Goal: Task Accomplishment & Management: Manage account settings

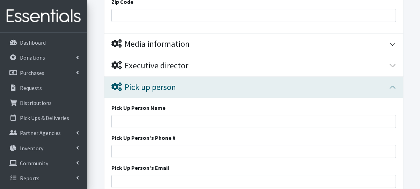
scroll to position [267, 0]
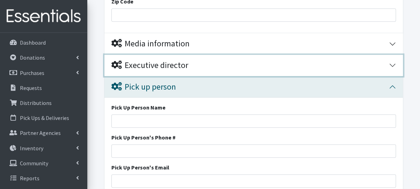
click at [174, 64] on div "Executive director" at bounding box center [149, 65] width 77 height 10
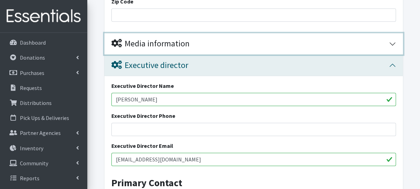
click at [172, 44] on div "Media information" at bounding box center [150, 44] width 78 height 10
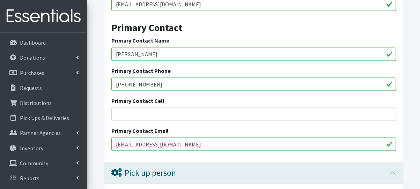
scroll to position [581, 0]
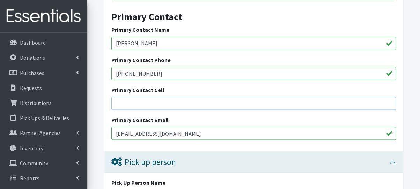
click at [155, 106] on input "Primary Contact Cell" at bounding box center [253, 103] width 284 height 13
type input "3"
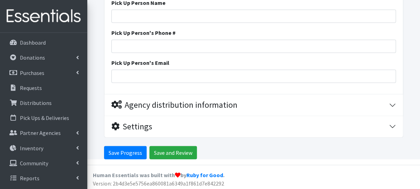
scroll to position [761, 0]
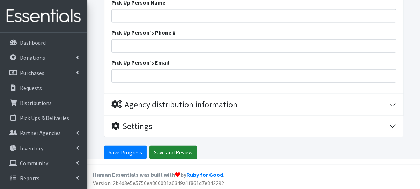
type input "(315) 560-4653"
click at [152, 150] on input "Save and Review" at bounding box center [172, 152] width 47 height 13
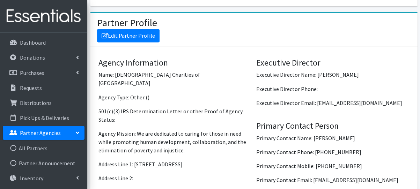
scroll to position [540, 0]
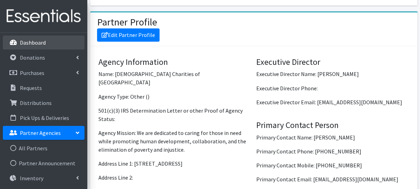
click at [49, 46] on link "Dashboard" at bounding box center [44, 43] width 82 height 14
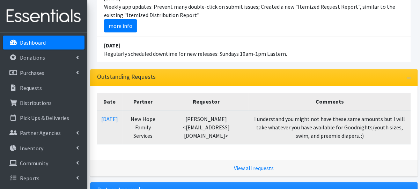
scroll to position [140, 0]
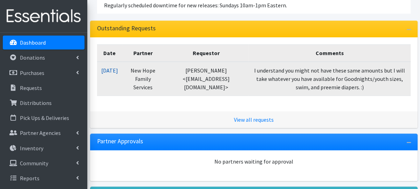
click at [118, 70] on link "08/25/2025" at bounding box center [109, 70] width 17 height 7
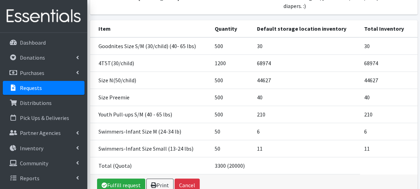
scroll to position [168, 0]
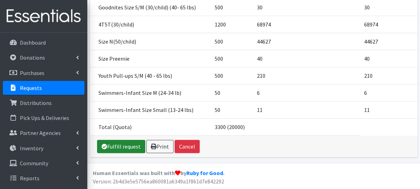
click at [121, 149] on link "Fulfill request" at bounding box center [121, 146] width 48 height 13
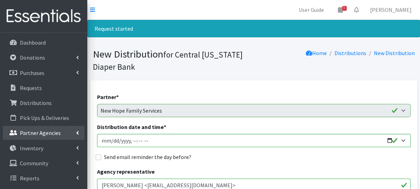
click at [33, 133] on p "Partner Agencies" at bounding box center [40, 132] width 41 height 7
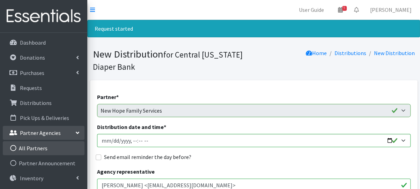
click at [37, 147] on link "All Partners" at bounding box center [44, 148] width 82 height 14
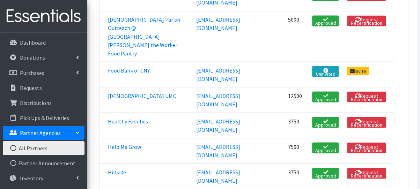
scroll to position [768, 0]
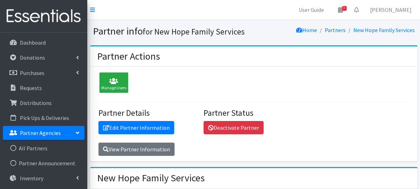
click at [119, 66] on div "Partner Actions" at bounding box center [253, 56] width 327 height 21
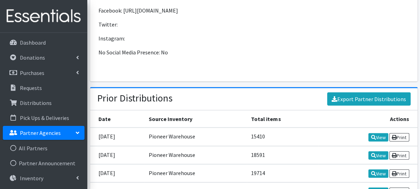
scroll to position [907, 0]
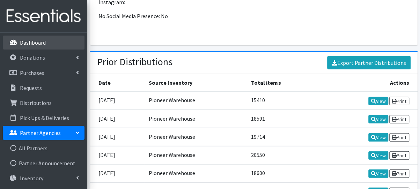
click at [32, 45] on p "Dashboard" at bounding box center [33, 42] width 26 height 7
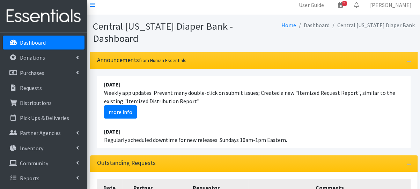
scroll to position [140, 0]
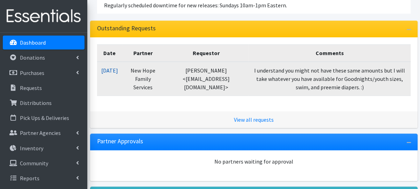
click at [118, 67] on link "08/25/2025" at bounding box center [109, 70] width 17 height 7
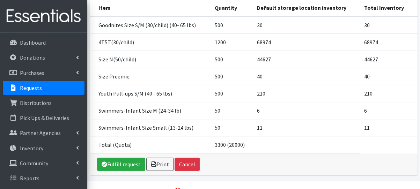
scroll to position [168, 0]
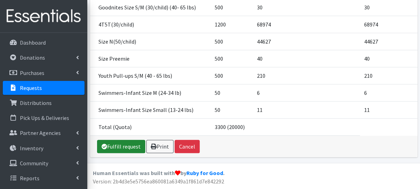
click at [127, 150] on link "Fulfill request" at bounding box center [121, 146] width 48 height 13
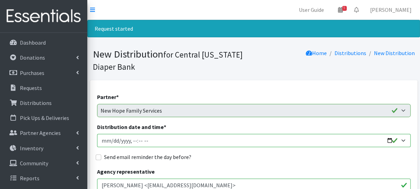
click at [105, 140] on input "Distribution date and time *" at bounding box center [253, 140] width 313 height 13
type input "2025-09-02T08:00"
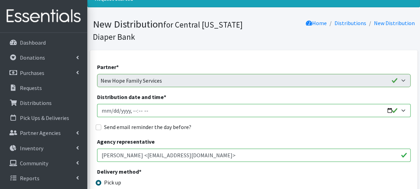
scroll to position [70, 0]
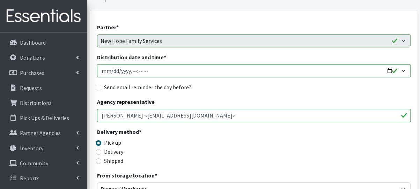
click at [263, 115] on input "Diana Flack <dflack@newhopefamilyservices.com>" at bounding box center [253, 115] width 313 height 13
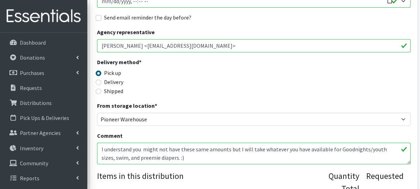
scroll to position [174, 0]
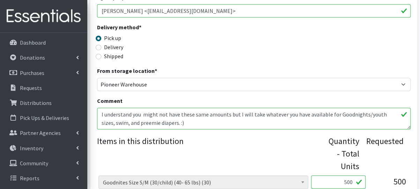
click at [194, 124] on textarea "I understand you might not have these same amounts but I will take whatever you…" at bounding box center [253, 119] width 313 height 22
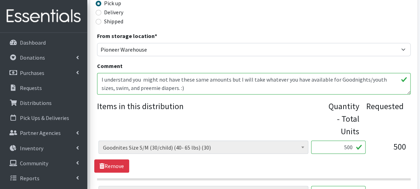
scroll to position [279, 0]
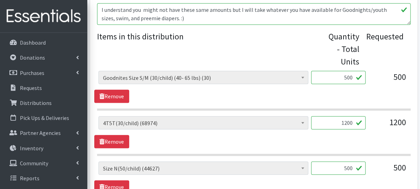
drag, startPoint x: 336, startPoint y: 77, endPoint x: 361, endPoint y: 79, distance: 24.4
click at [361, 79] on input "500" at bounding box center [338, 77] width 54 height 13
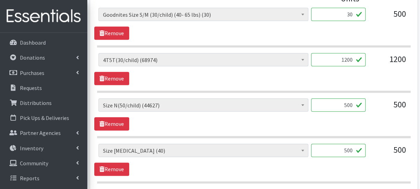
scroll to position [349, 0]
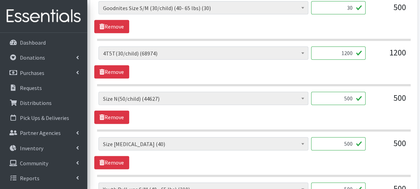
type input "30"
drag, startPoint x: 343, startPoint y: 52, endPoint x: 361, endPoint y: 56, distance: 18.5
click at [361, 56] on input "1200" at bounding box center [338, 52] width 54 height 13
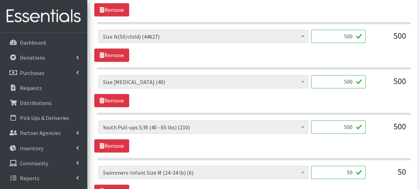
scroll to position [454, 0]
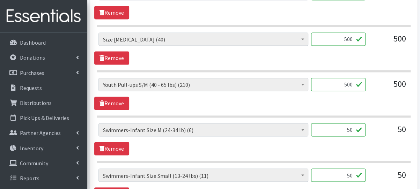
type input "1050"
drag, startPoint x: 338, startPoint y: 82, endPoint x: 354, endPoint y: 81, distance: 15.7
click at [354, 81] on input "500" at bounding box center [338, 84] width 54 height 13
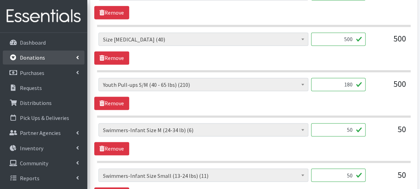
type input "180"
click at [37, 62] on link "Donations" at bounding box center [44, 58] width 82 height 14
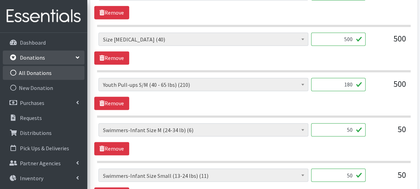
click at [41, 76] on link "All Donations" at bounding box center [44, 73] width 82 height 14
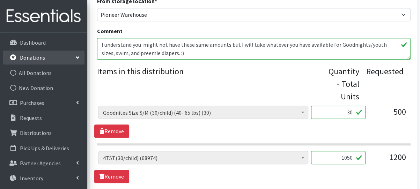
scroll to position [209, 0]
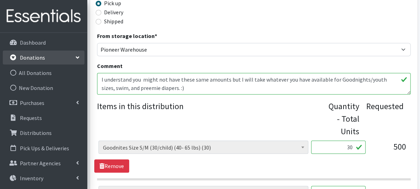
click at [57, 58] on link "Donations" at bounding box center [44, 58] width 82 height 14
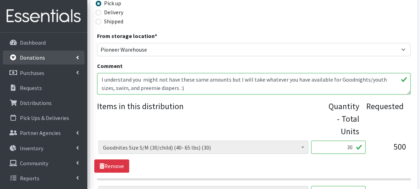
click at [58, 59] on link "Donations" at bounding box center [44, 58] width 82 height 14
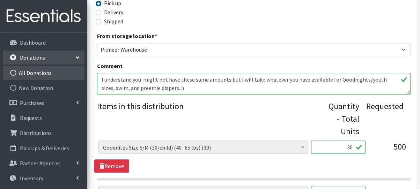
click at [55, 74] on link "All Donations" at bounding box center [44, 73] width 82 height 14
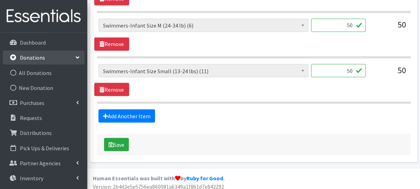
scroll to position [560, 0]
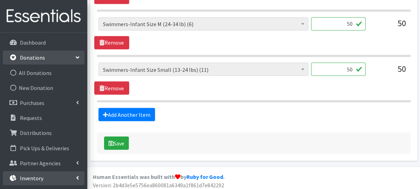
click at [34, 178] on p "Inventory" at bounding box center [31, 178] width 23 height 7
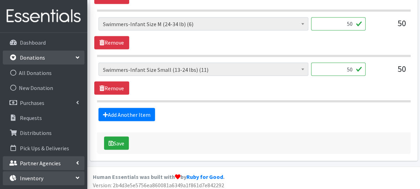
scroll to position [70, 0]
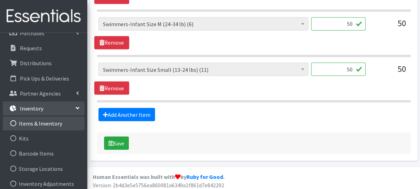
click at [50, 126] on link "Items & Inventory" at bounding box center [44, 124] width 82 height 14
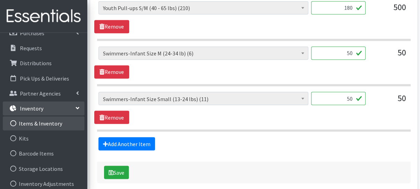
scroll to position [422, 0]
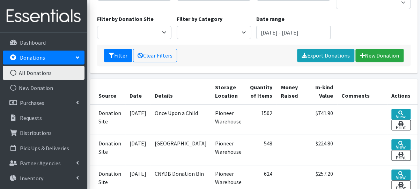
scroll to position [140, 0]
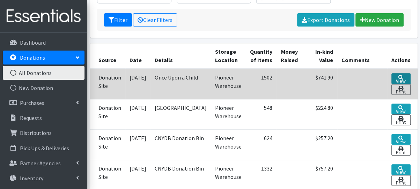
click at [396, 73] on link "View" at bounding box center [400, 78] width 19 height 11
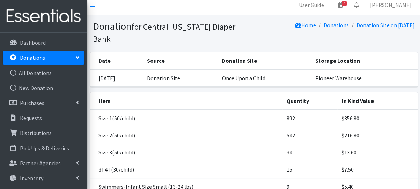
scroll to position [135, 0]
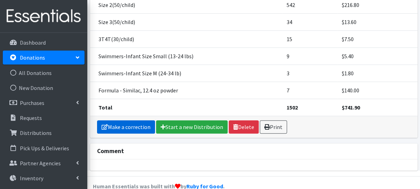
click at [130, 120] on link "Make a correction" at bounding box center [126, 126] width 58 height 13
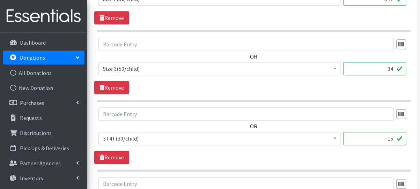
scroll to position [454, 0]
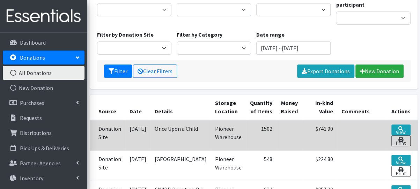
scroll to position [174, 0]
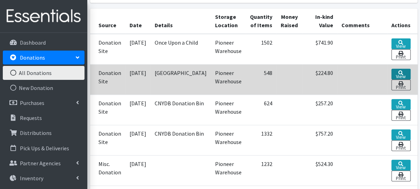
click at [398, 70] on icon at bounding box center [400, 72] width 5 height 5
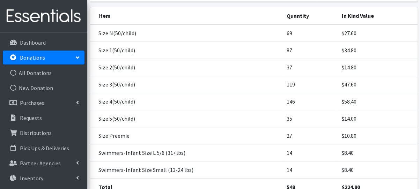
scroll to position [140, 0]
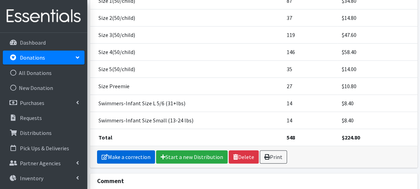
click at [129, 150] on link "Make a correction" at bounding box center [126, 156] width 58 height 13
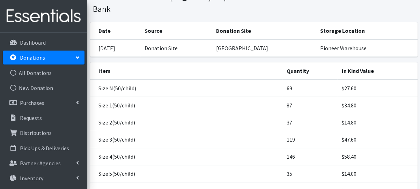
scroll to position [105, 0]
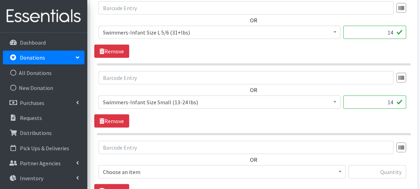
scroll to position [733, 0]
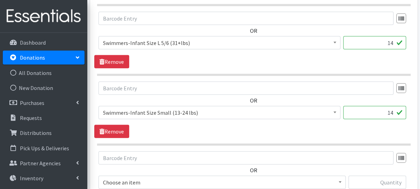
drag, startPoint x: 383, startPoint y: 41, endPoint x: 396, endPoint y: 41, distance: 12.6
click at [396, 41] on input "14" at bounding box center [374, 42] width 63 height 13
type input "33"
drag, startPoint x: 381, startPoint y: 111, endPoint x: 396, endPoint y: 111, distance: 15.0
click at [396, 111] on input "14" at bounding box center [374, 112] width 63 height 13
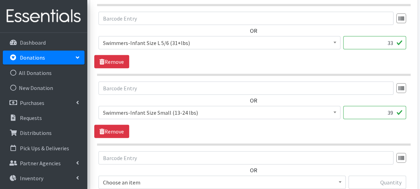
type input "39"
drag, startPoint x: 384, startPoint y: 39, endPoint x: 397, endPoint y: 40, distance: 13.6
click at [397, 40] on input "33" at bounding box center [374, 42] width 63 height 13
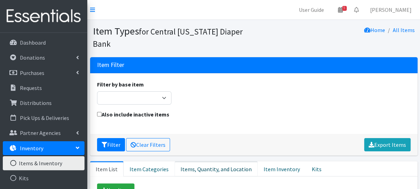
click at [212, 167] on link "Items, Quantity, and Location" at bounding box center [215, 168] width 83 height 15
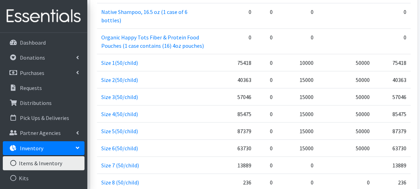
scroll to position [837, 0]
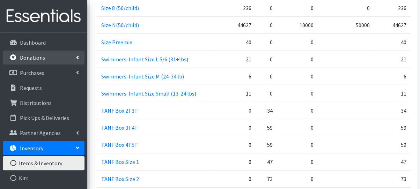
click at [39, 59] on p "Donations" at bounding box center [32, 57] width 25 height 7
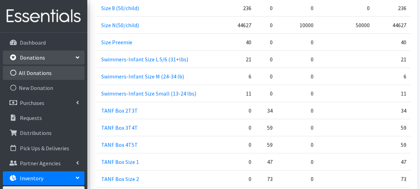
click at [44, 74] on link "All Donations" at bounding box center [44, 73] width 82 height 14
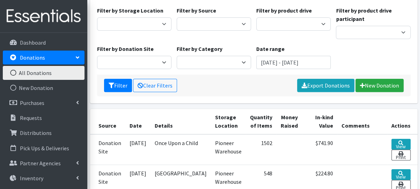
scroll to position [105, 0]
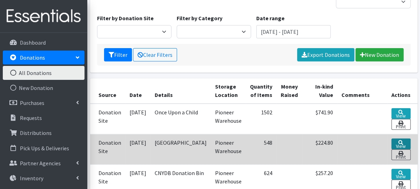
click at [399, 139] on link "View" at bounding box center [400, 144] width 19 height 11
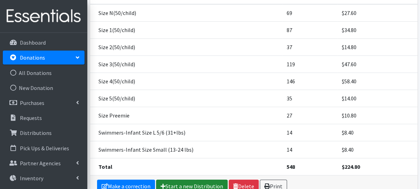
scroll to position [169, 0]
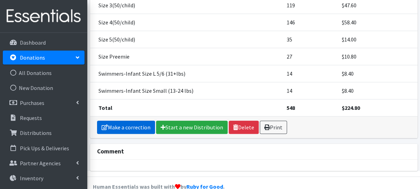
click at [133, 121] on link "Make a correction" at bounding box center [126, 127] width 58 height 13
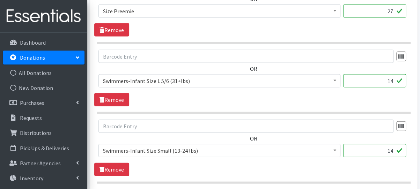
scroll to position [698, 0]
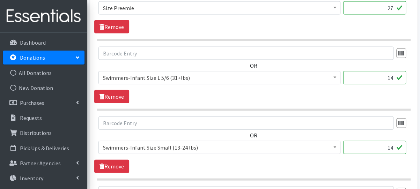
drag, startPoint x: 377, startPoint y: 74, endPoint x: 421, endPoint y: 74, distance: 44.0
click at [274, 92] on div "OR 2T3T(30/child) 3T4T(30/child) 4T5T(30/child) 5T-6T (30/child) Adult Diapers(…" at bounding box center [253, 75] width 319 height 57
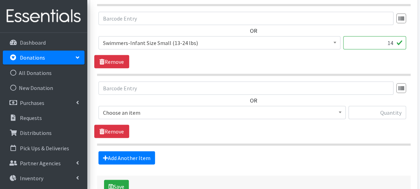
click at [57, 60] on link "Donations" at bounding box center [44, 58] width 82 height 14
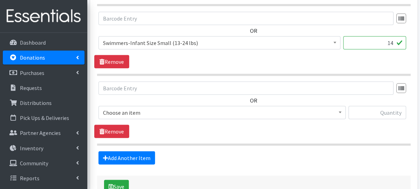
click at [56, 57] on link "Donations" at bounding box center [44, 58] width 82 height 14
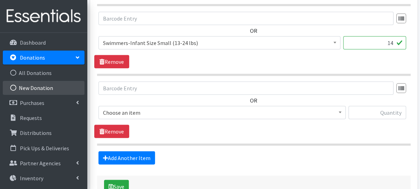
click at [54, 86] on link "New Donation" at bounding box center [44, 88] width 82 height 14
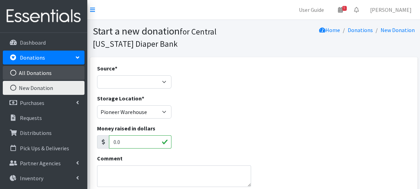
click at [49, 75] on link "All Donations" at bounding box center [44, 73] width 82 height 14
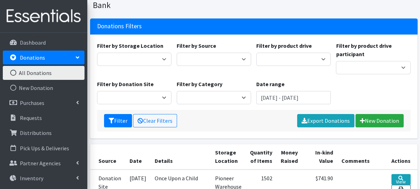
scroll to position [70, 0]
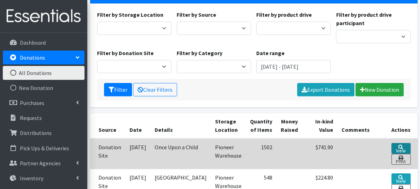
click at [398, 145] on icon at bounding box center [400, 147] width 5 height 5
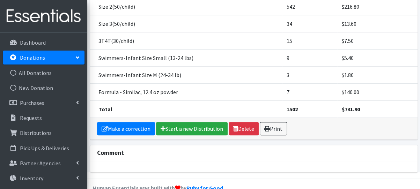
scroll to position [135, 0]
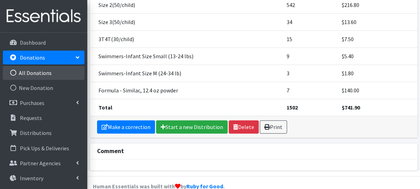
click at [33, 74] on link "All Donations" at bounding box center [44, 73] width 82 height 14
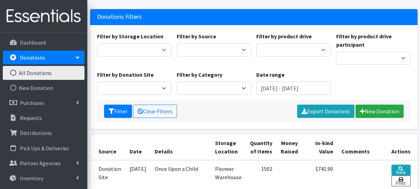
scroll to position [105, 0]
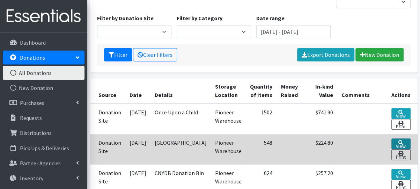
click at [398, 139] on link "View" at bounding box center [400, 144] width 19 height 11
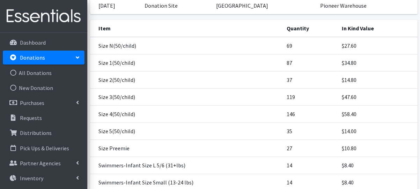
scroll to position [169, 0]
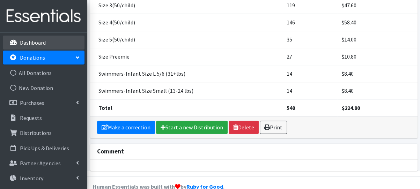
click at [22, 40] on p "Dashboard" at bounding box center [33, 42] width 26 height 7
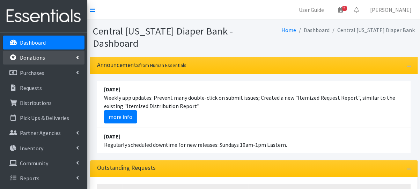
click at [49, 60] on link "Donations" at bounding box center [44, 58] width 82 height 14
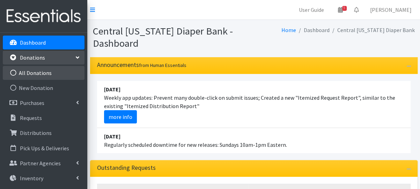
click at [53, 75] on link "All Donations" at bounding box center [44, 73] width 82 height 14
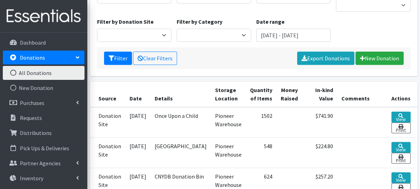
scroll to position [174, 0]
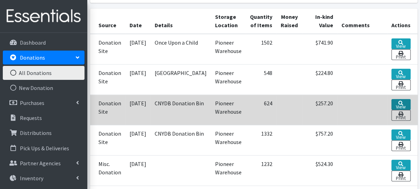
click at [396, 99] on link "View" at bounding box center [400, 104] width 19 height 11
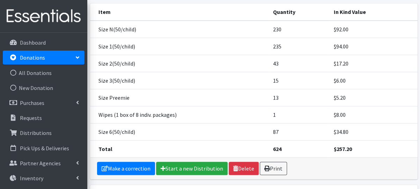
scroll to position [105, 0]
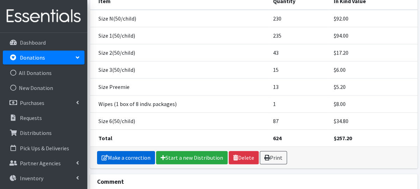
click at [129, 151] on link "Make a correction" at bounding box center [126, 157] width 58 height 13
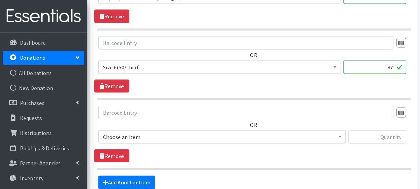
scroll to position [628, 0]
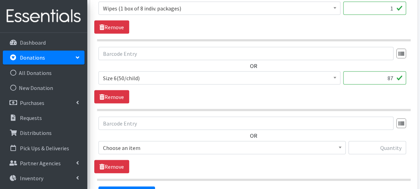
click at [142, 148] on span "Choose an item" at bounding box center [222, 148] width 238 height 10
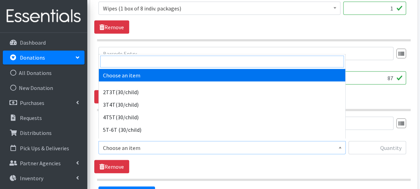
click at [133, 62] on input "search" at bounding box center [222, 61] width 244 height 12
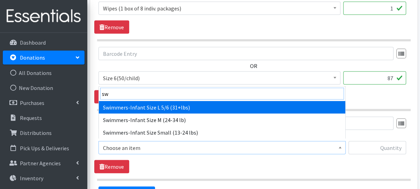
type input "sw"
select select "6940"
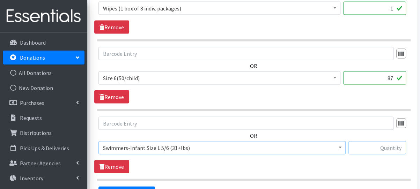
click at [389, 141] on input "text" at bounding box center [377, 147] width 58 height 13
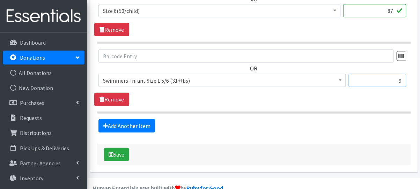
scroll to position [698, 0]
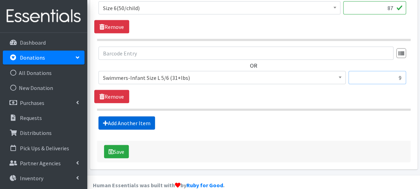
type input "9"
click at [135, 122] on link "Add Another Item" at bounding box center [126, 123] width 57 height 13
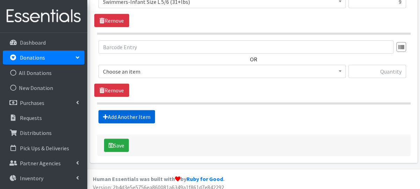
scroll to position [776, 0]
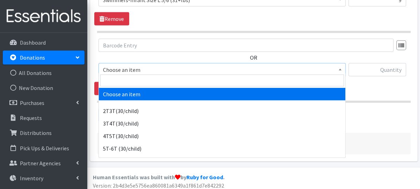
click at [143, 68] on span "Choose an item" at bounding box center [222, 70] width 238 height 10
click at [145, 74] on span at bounding box center [222, 80] width 246 height 15
click at [147, 83] on input "search" at bounding box center [222, 81] width 244 height 12
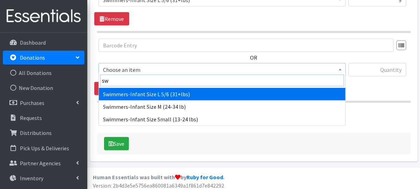
scroll to position [741, 0]
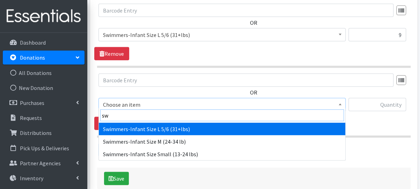
type input "sw"
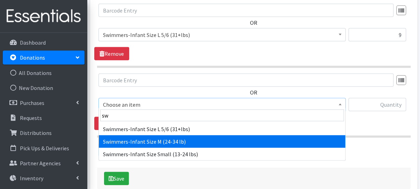
select select "6935"
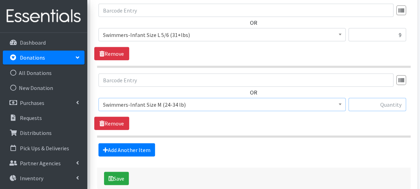
click at [363, 98] on input "text" at bounding box center [377, 104] width 58 height 13
type input "12"
click at [140, 143] on link "Add Another Item" at bounding box center [126, 149] width 57 height 13
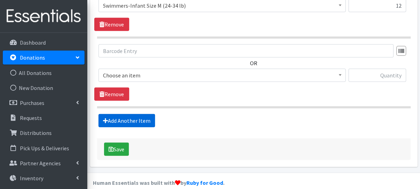
scroll to position [845, 0]
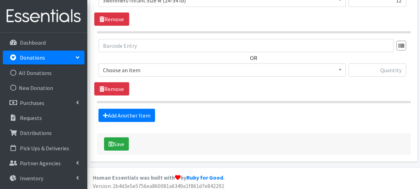
click at [141, 71] on span "Choose an item" at bounding box center [222, 70] width 238 height 10
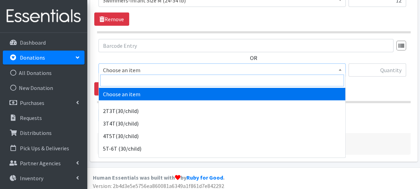
click at [148, 84] on input "search" at bounding box center [222, 81] width 244 height 12
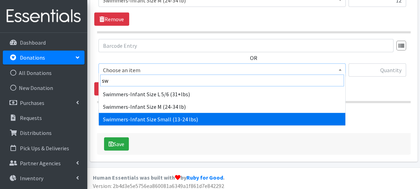
type input "sw"
select select "6938"
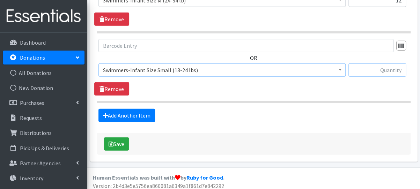
click at [397, 68] on input "text" at bounding box center [377, 70] width 58 height 13
type input "39"
click at [120, 141] on button "Save" at bounding box center [116, 143] width 25 height 13
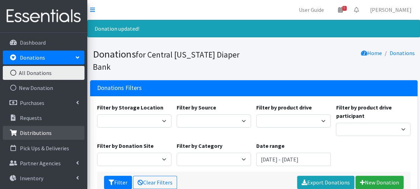
click at [31, 134] on p "Distributions" at bounding box center [36, 132] width 32 height 7
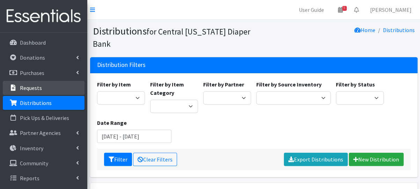
click at [35, 86] on p "Requests" at bounding box center [31, 87] width 22 height 7
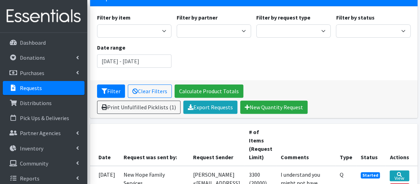
scroll to position [174, 0]
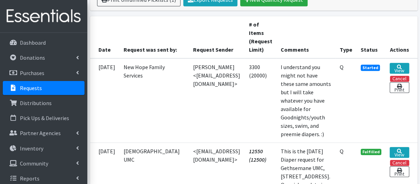
click at [245, 83] on td "[PERSON_NAME] <[EMAIL_ADDRESS][DOMAIN_NAME]>" at bounding box center [217, 100] width 56 height 84
click at [405, 63] on link "View" at bounding box center [398, 68] width 19 height 11
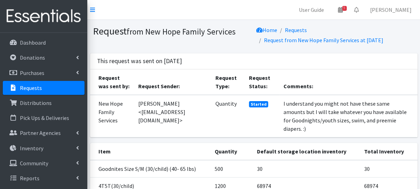
scroll to position [140, 0]
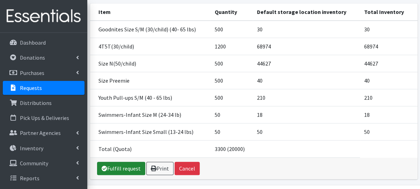
click at [124, 172] on link "Fulfill request" at bounding box center [121, 168] width 48 height 13
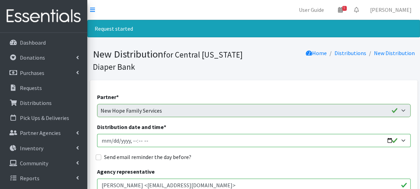
click at [104, 141] on input "Distribution date and time *" at bounding box center [253, 140] width 313 height 13
type input "2025-09-02T08:15"
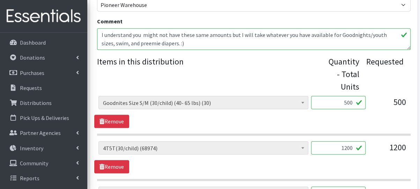
scroll to position [279, 0]
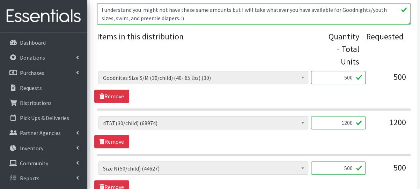
drag, startPoint x: 337, startPoint y: 74, endPoint x: 361, endPoint y: 76, distance: 23.8
click at [361, 76] on input "500" at bounding box center [338, 77] width 54 height 13
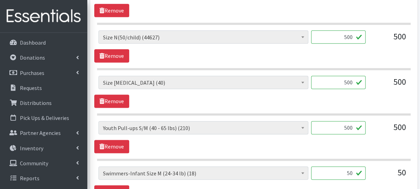
scroll to position [454, 0]
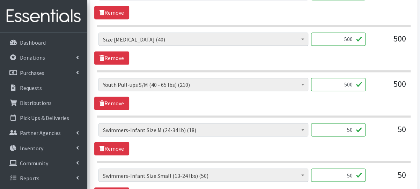
type input "30"
drag, startPoint x: 341, startPoint y: 39, endPoint x: 361, endPoint y: 37, distance: 20.3
click at [361, 37] on input "500" at bounding box center [338, 38] width 54 height 13
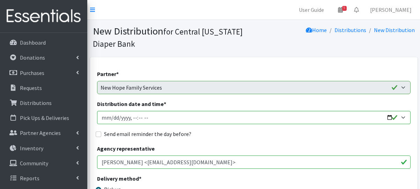
scroll to position [439, 0]
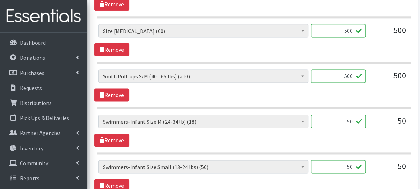
click at [351, 28] on input "500" at bounding box center [338, 30] width 54 height 13
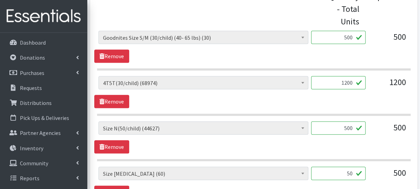
scroll to position [264, 0]
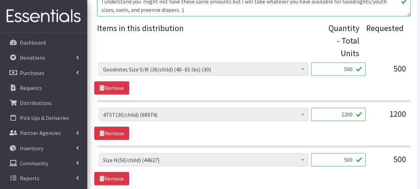
type input "50"
drag, startPoint x: 334, startPoint y: 69, endPoint x: 355, endPoint y: 70, distance: 21.0
click at [355, 70] on input "500" at bounding box center [338, 68] width 54 height 13
type input "30"
click at [198, 123] on span "2T3T(30/child) (14160) 3T4T(30/child) (34141) 4T5T(30/child) (68974) 5T-6T (30/…" at bounding box center [203, 117] width 210 height 19
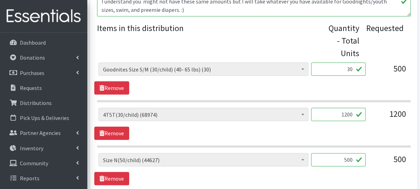
drag, startPoint x: 343, startPoint y: 114, endPoint x: 339, endPoint y: 112, distance: 4.7
click at [370, 114] on div "2T3T(30/child) (14160) 3T4T(30/child) (34141) 4T5T(30/child) (68974) 5T-6T (30/…" at bounding box center [253, 117] width 310 height 19
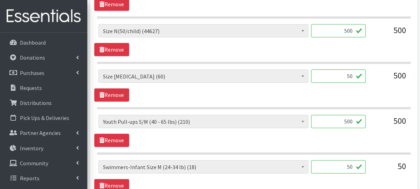
scroll to position [404, 0]
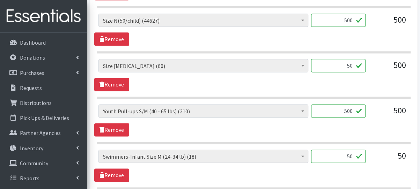
type input "1050"
drag, startPoint x: 344, startPoint y: 110, endPoint x: 352, endPoint y: 109, distance: 7.3
click at [352, 109] on input "500" at bounding box center [338, 110] width 54 height 13
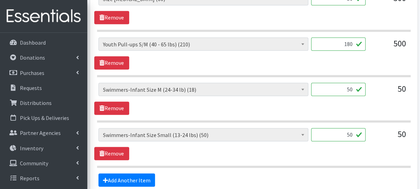
scroll to position [474, 0]
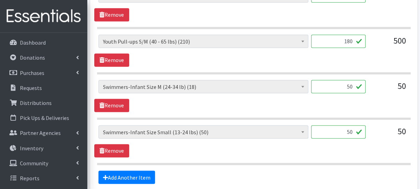
type input "180"
drag, startPoint x: 342, startPoint y: 84, endPoint x: 352, endPoint y: 84, distance: 10.5
click at [352, 84] on input "50" at bounding box center [338, 86] width 54 height 13
type input "10"
click at [216, 107] on div "2T3T(30/child) (14160) 3T4T(30/child) (34141) 4T5T(30/child) (68974) 5T-6T (30/…" at bounding box center [253, 96] width 319 height 32
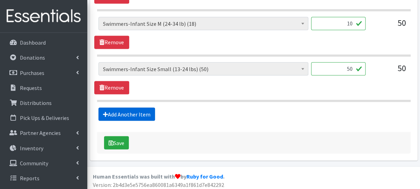
click at [119, 111] on link "Add Another Item" at bounding box center [126, 113] width 57 height 13
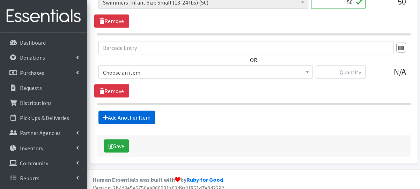
scroll to position [606, 0]
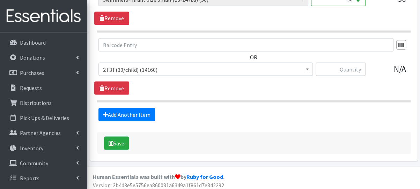
click at [151, 70] on span "2T3T(30/child) (14160)" at bounding box center [205, 70] width 205 height 10
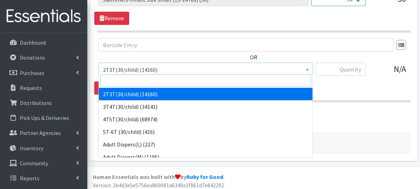
click at [153, 81] on input "search" at bounding box center [205, 80] width 211 height 12
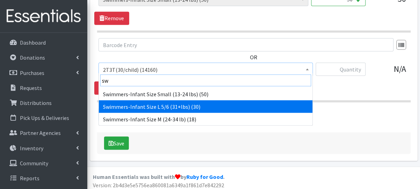
type input "sw"
drag, startPoint x: 158, startPoint y: 100, endPoint x: 165, endPoint y: 97, distance: 7.7
select select "6940"
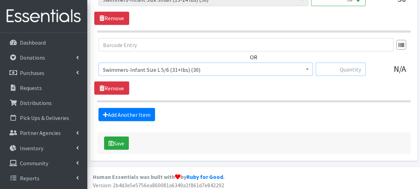
click at [342, 67] on input "text" at bounding box center [340, 68] width 50 height 13
type input "30"
click at [124, 142] on button "Save" at bounding box center [116, 142] width 25 height 13
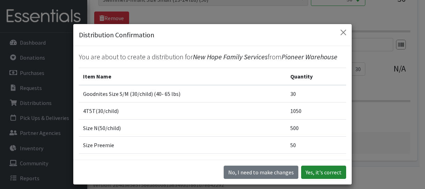
click at [312, 171] on button "Yes, it's correct" at bounding box center [323, 172] width 45 height 13
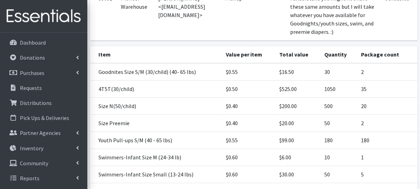
scroll to position [140, 0]
click at [40, 44] on p "Dashboard" at bounding box center [33, 42] width 26 height 7
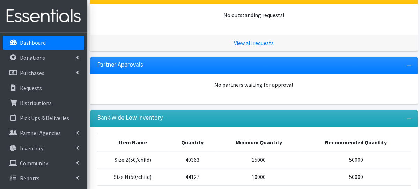
scroll to position [174, 0]
